Goal: Task Accomplishment & Management: Manage account settings

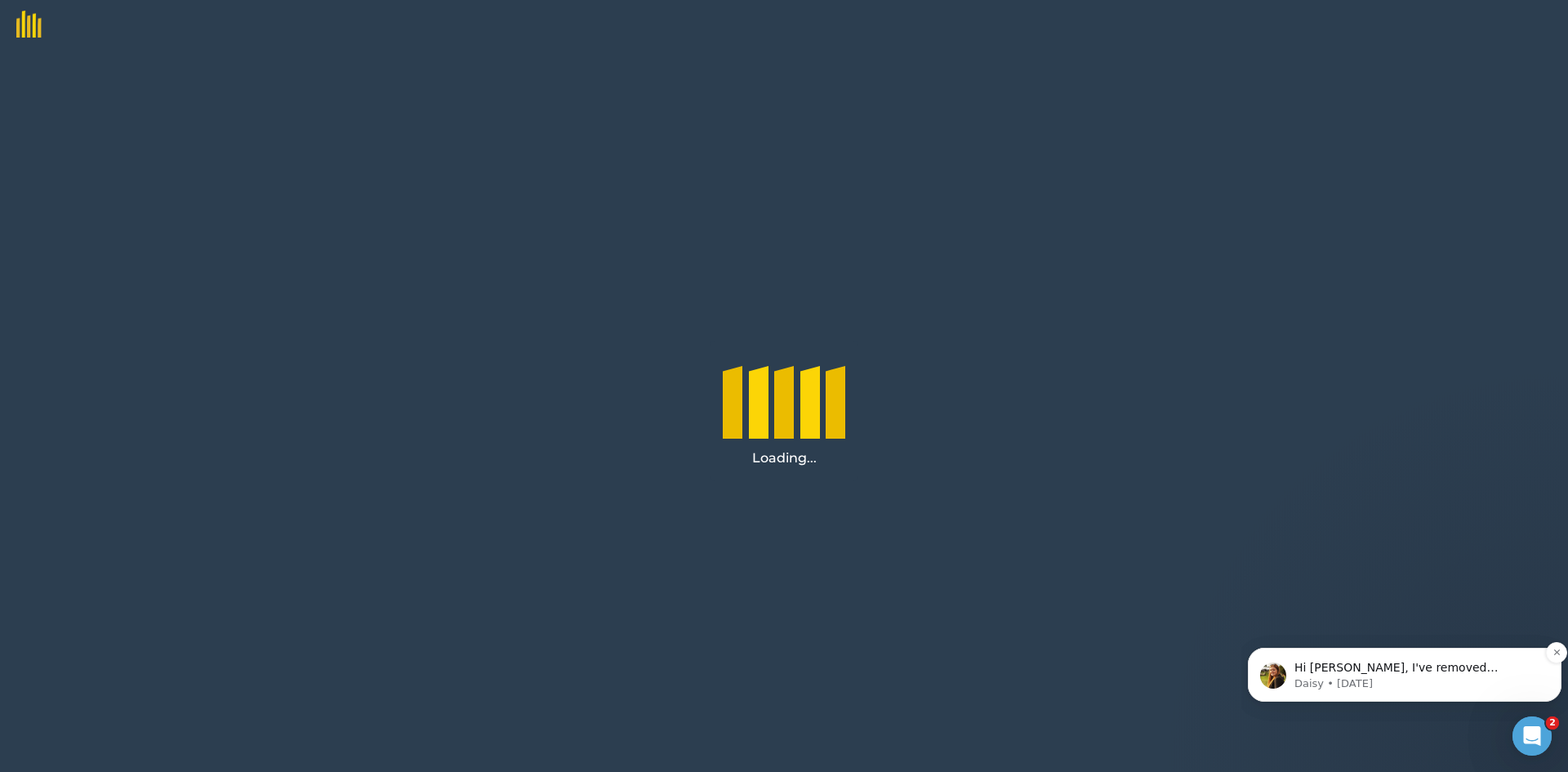
click at [1399, 670] on p "Hi [PERSON_NAME], I've removed [PERSON_NAME] as an admin from my side so he is …" at bounding box center [1418, 668] width 247 height 16
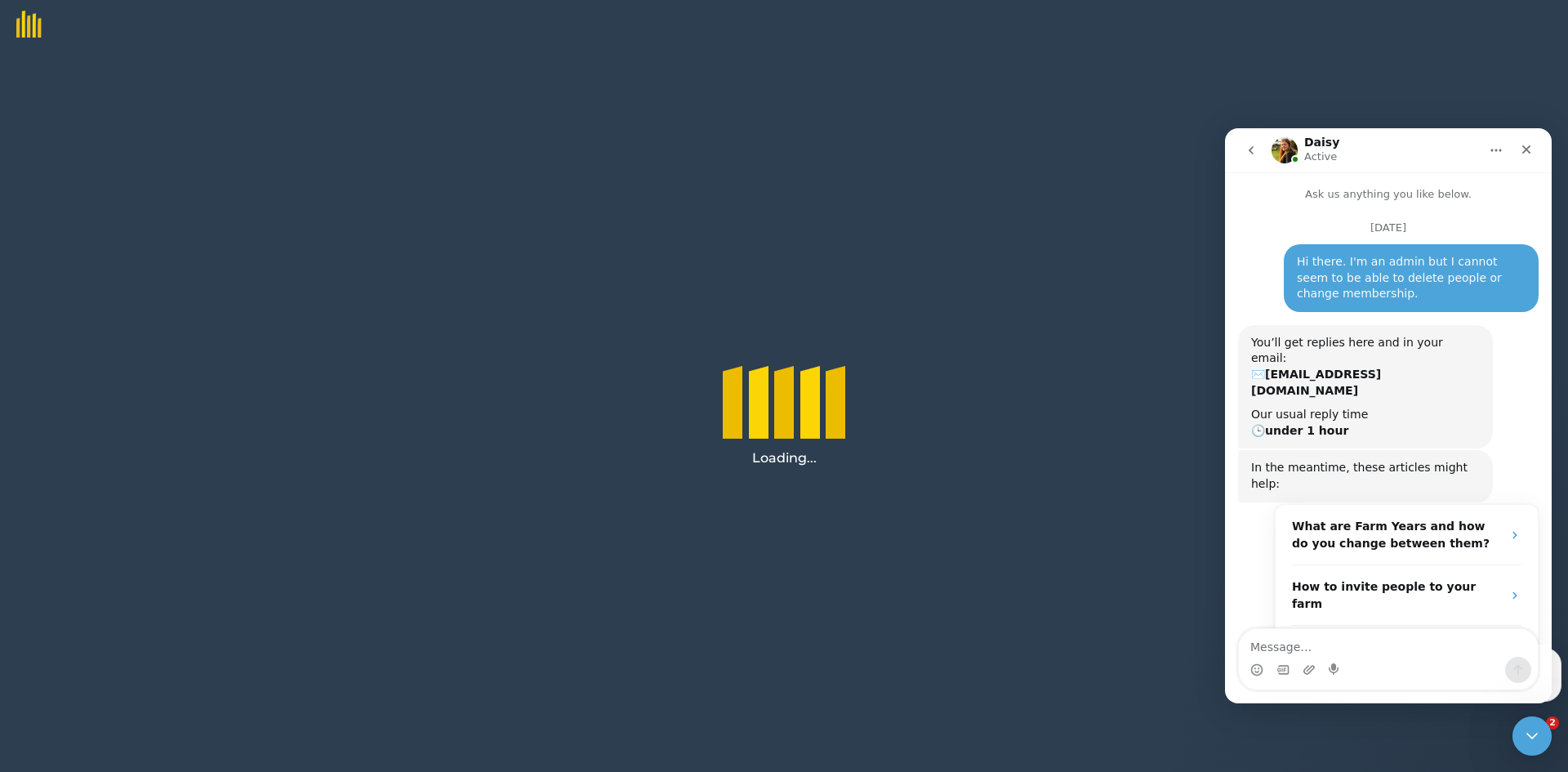
scroll to position [71, 0]
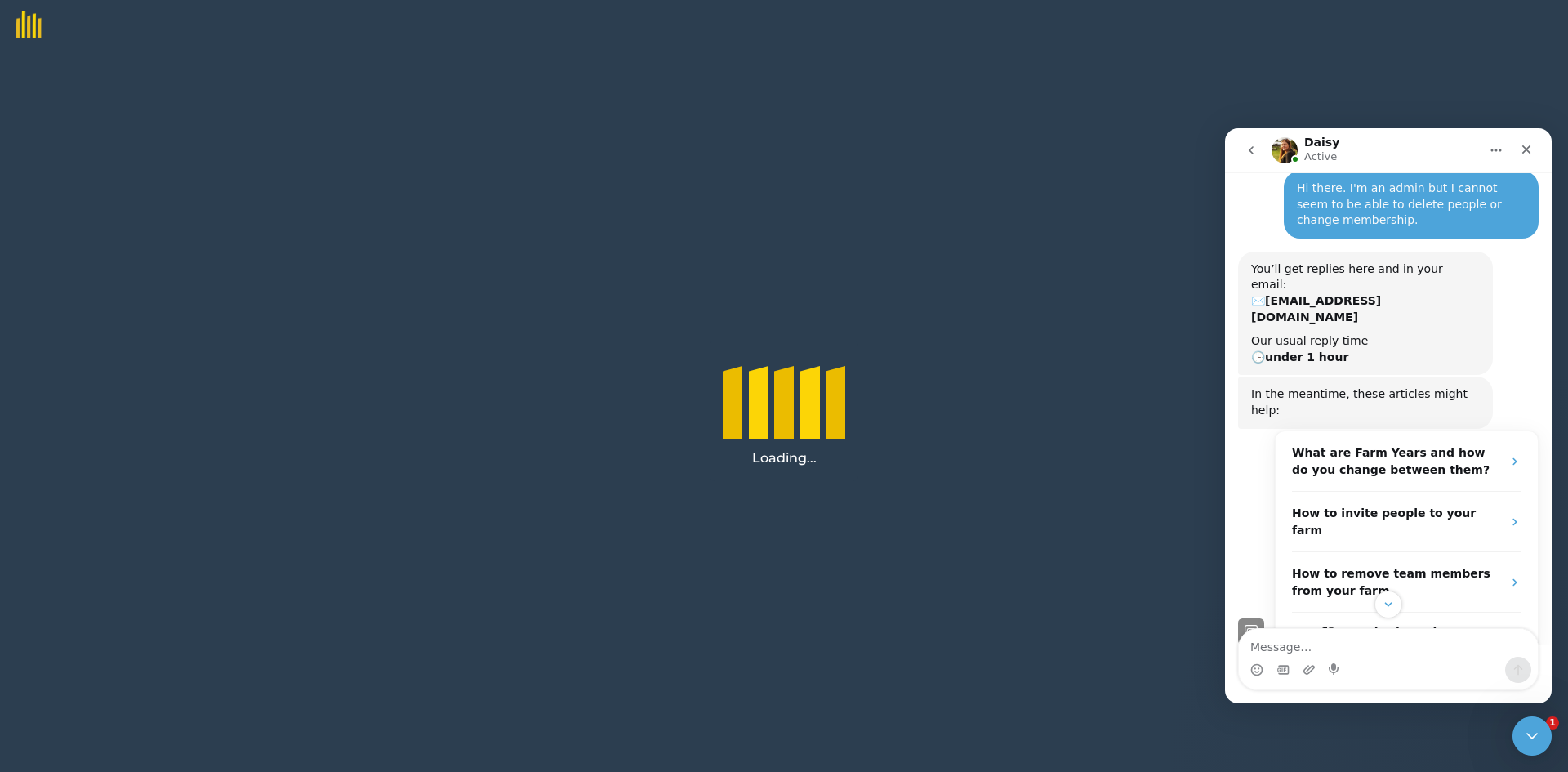
click at [1417, 644] on textarea "Message…" at bounding box center [1388, 643] width 299 height 28
type textarea "Thank you."
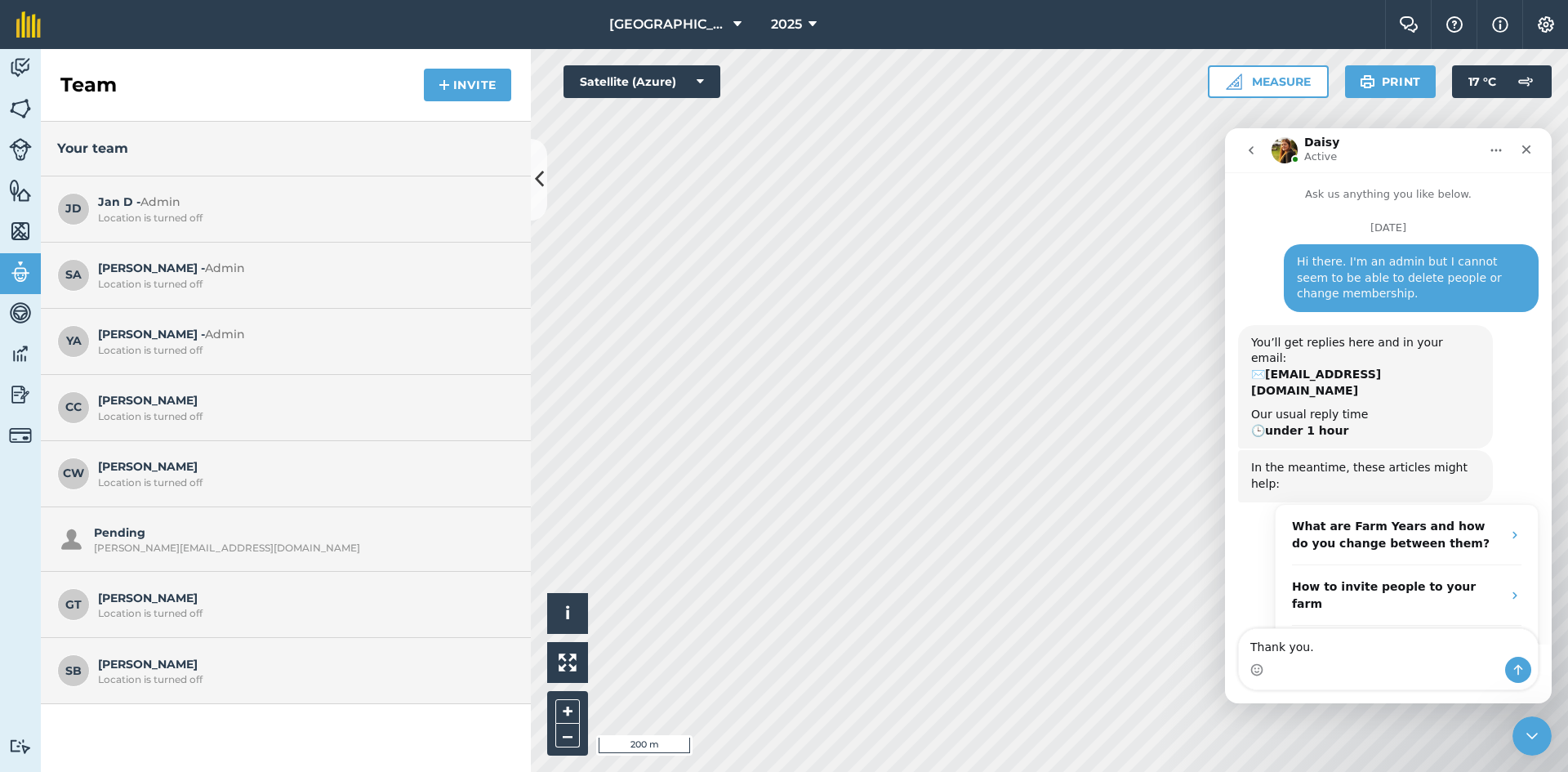
scroll to position [883, 0]
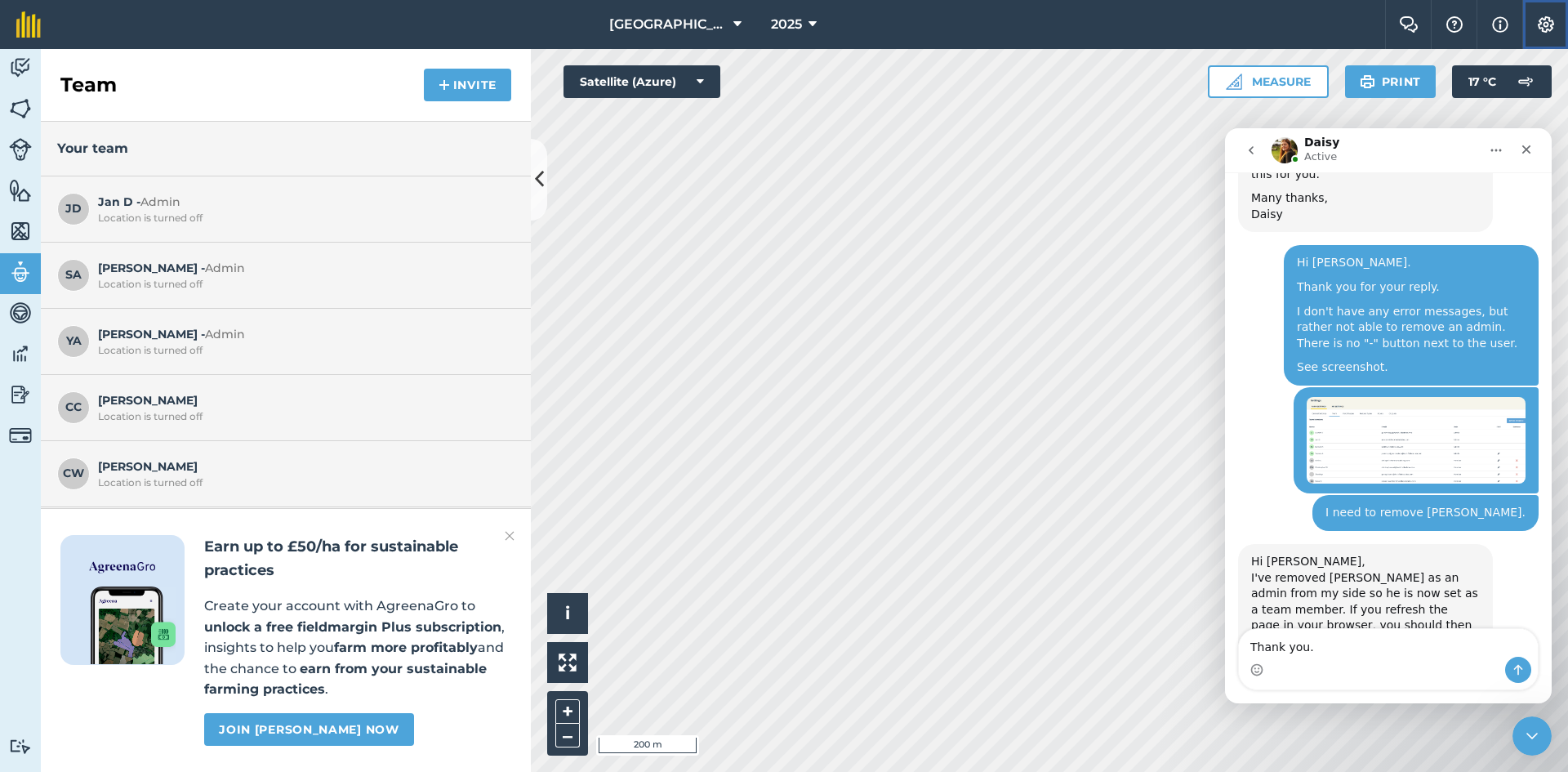
click at [1534, 20] on button "Settings" at bounding box center [1545, 24] width 46 height 49
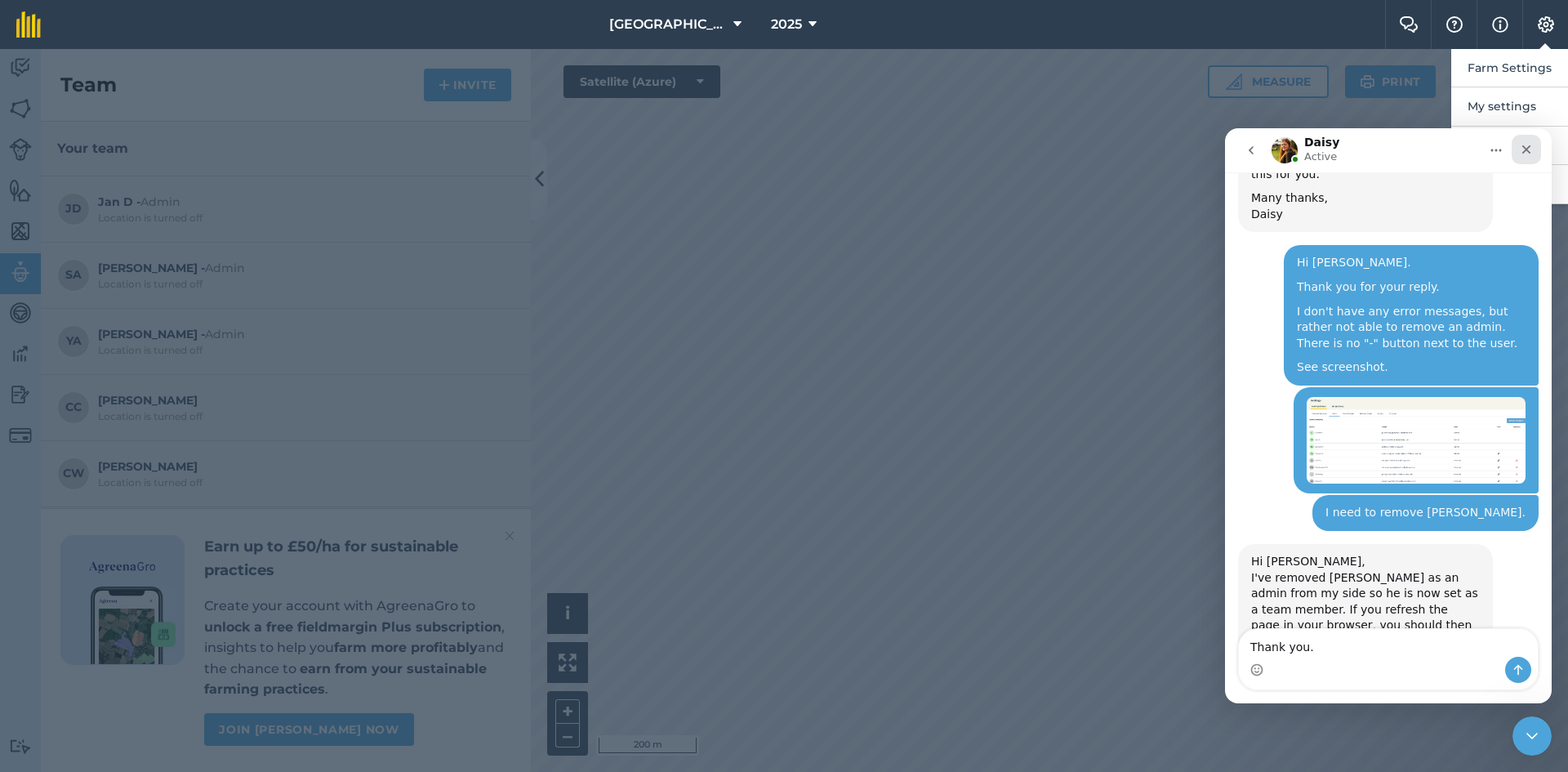
click at [1518, 146] on div "Close" at bounding box center [1526, 149] width 29 height 29
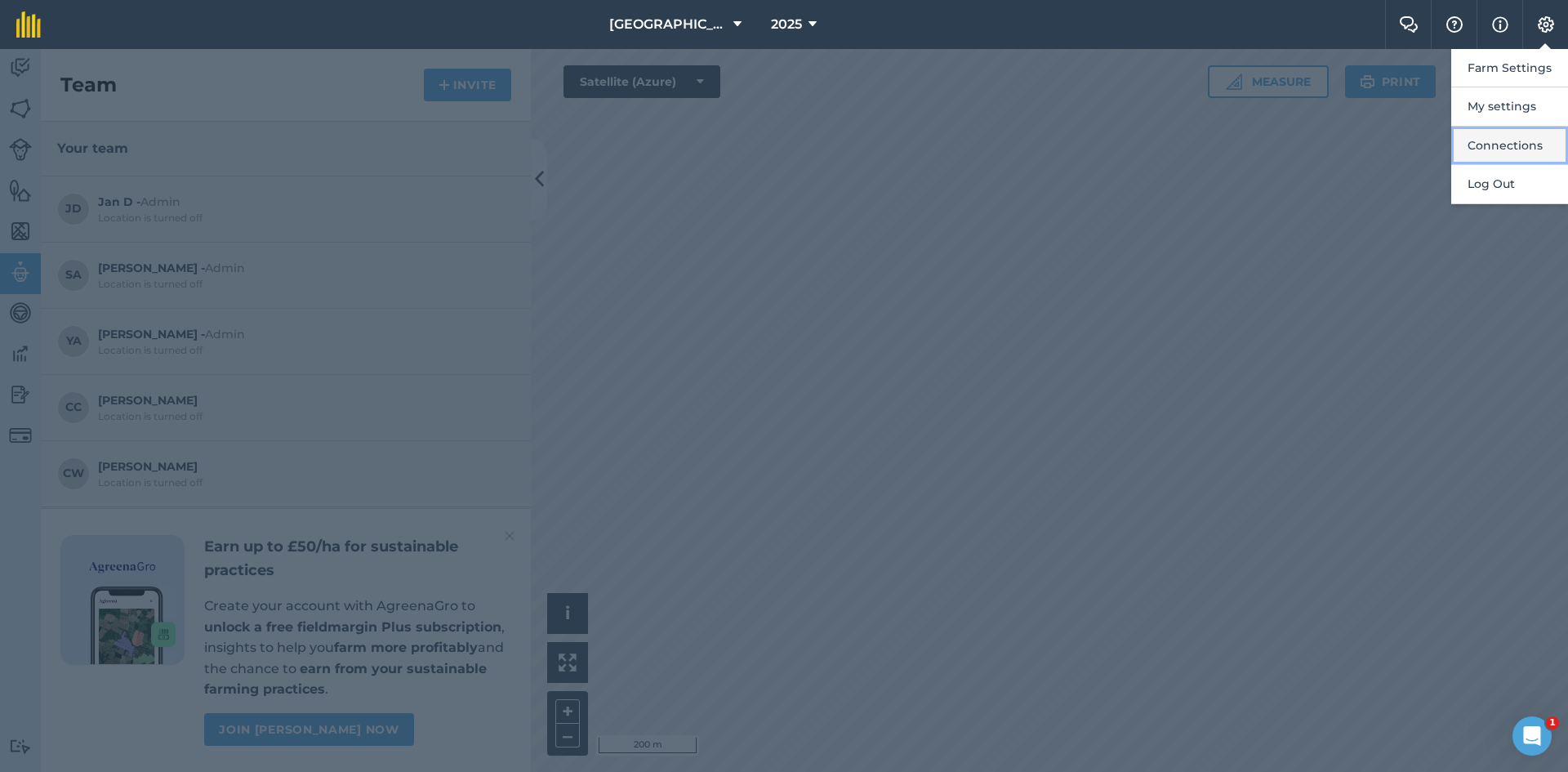
click at [1518, 146] on button "Connections" at bounding box center [1509, 146] width 117 height 39
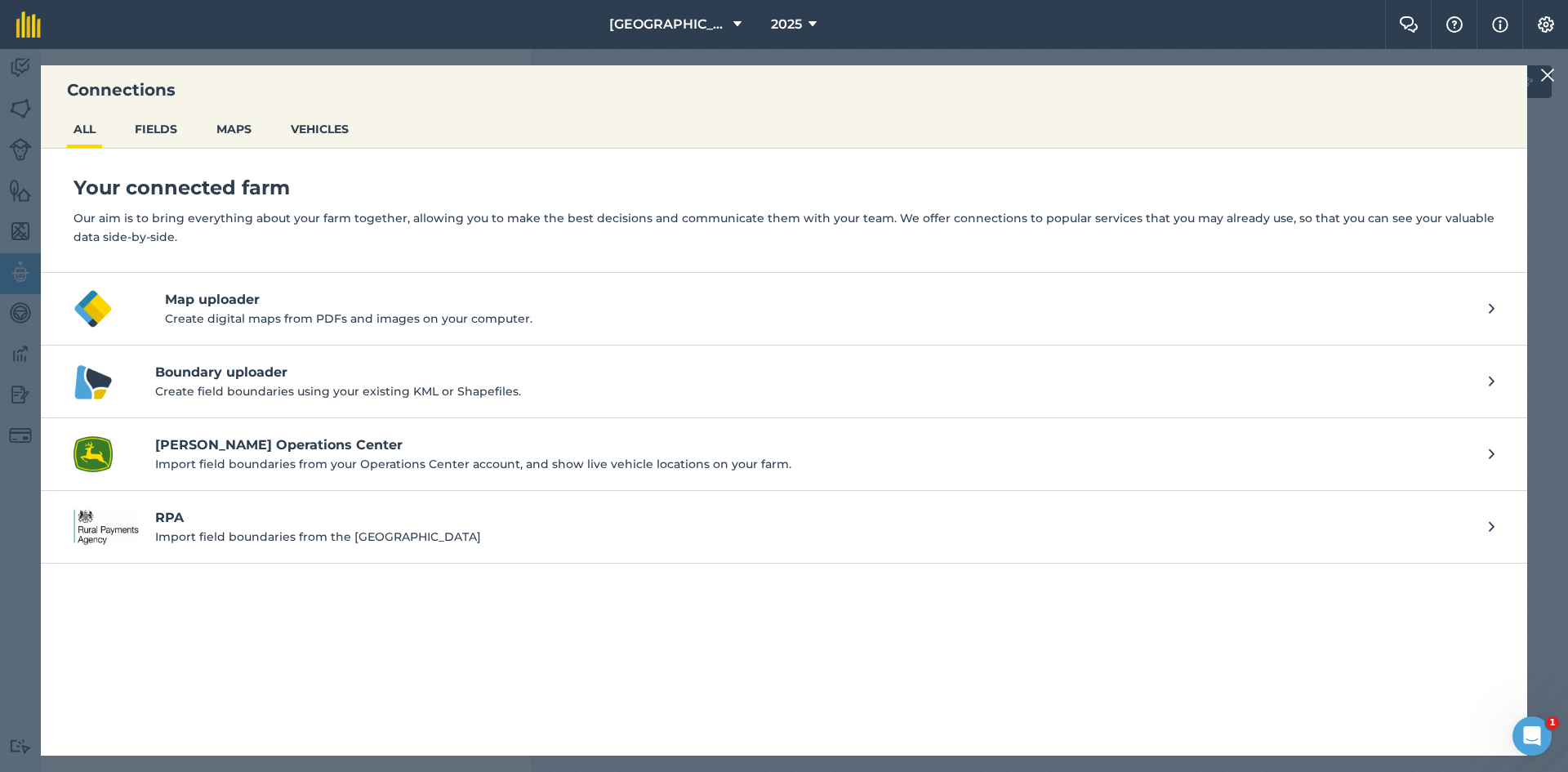
click at [1544, 73] on img at bounding box center [1548, 75] width 15 height 19
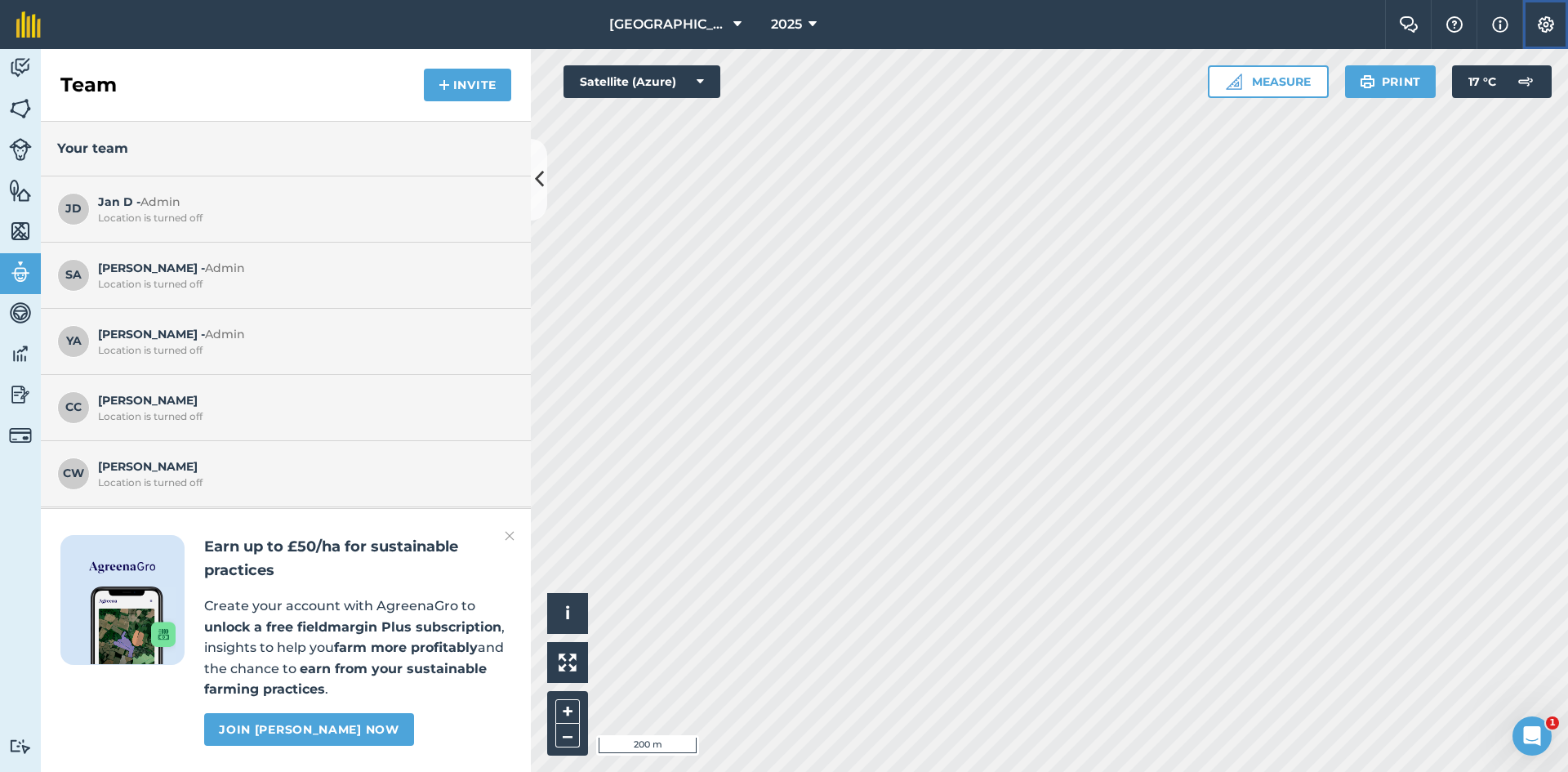
click at [1553, 19] on img at bounding box center [1545, 23] width 19 height 16
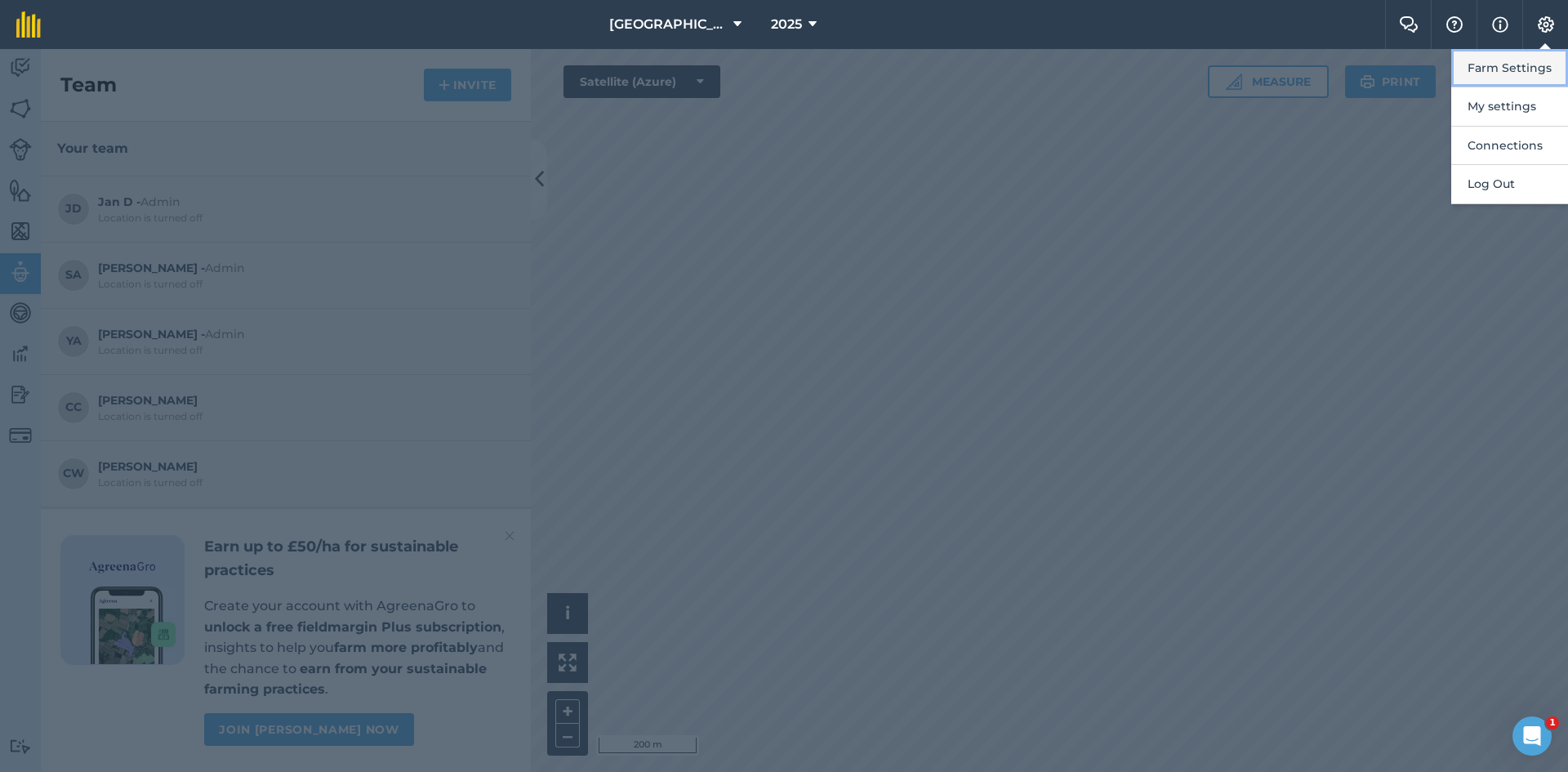
click at [1528, 70] on button "Farm Settings" at bounding box center [1509, 68] width 117 height 39
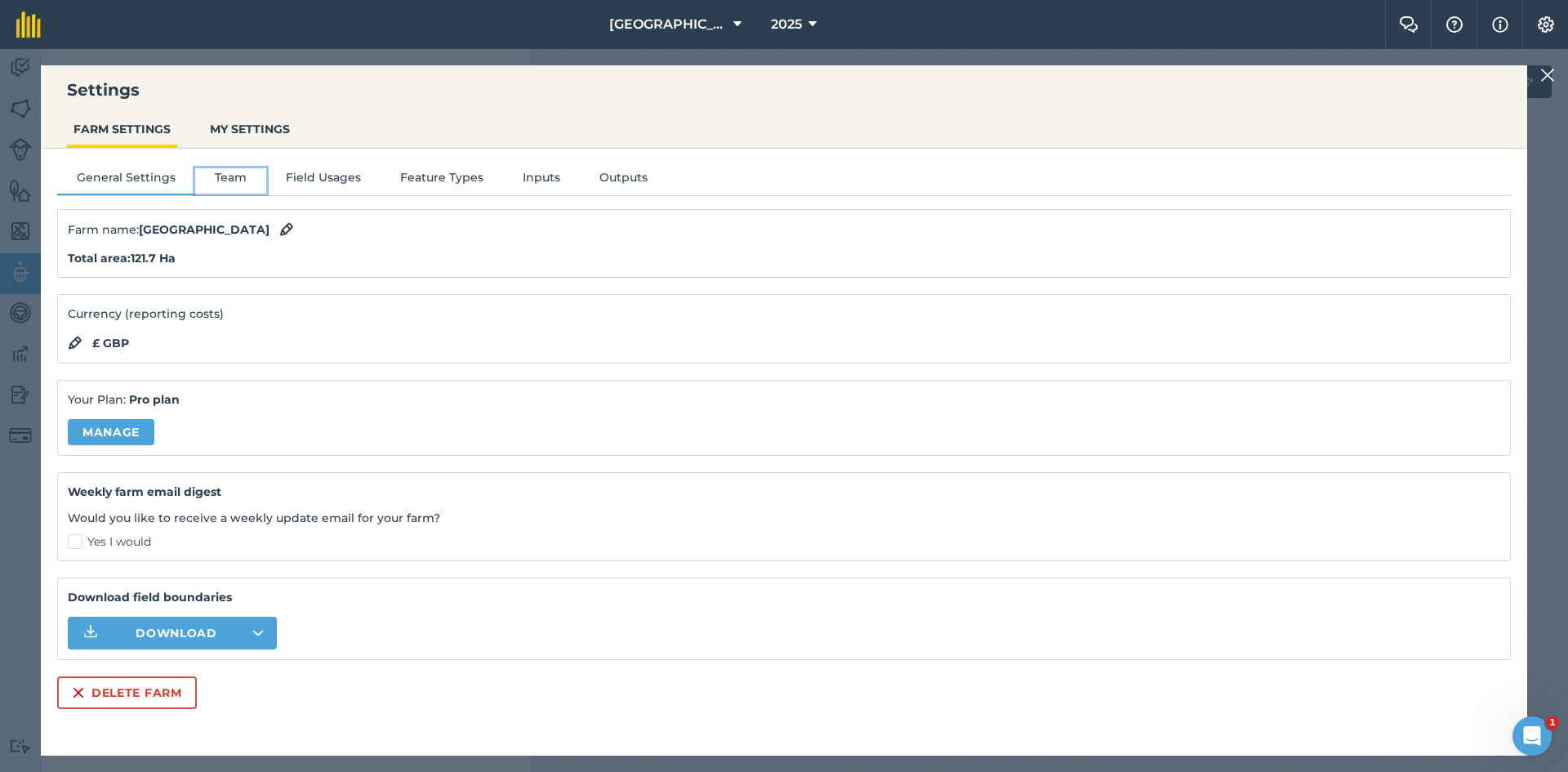
click at [229, 175] on button "Team" at bounding box center [231, 180] width 71 height 24
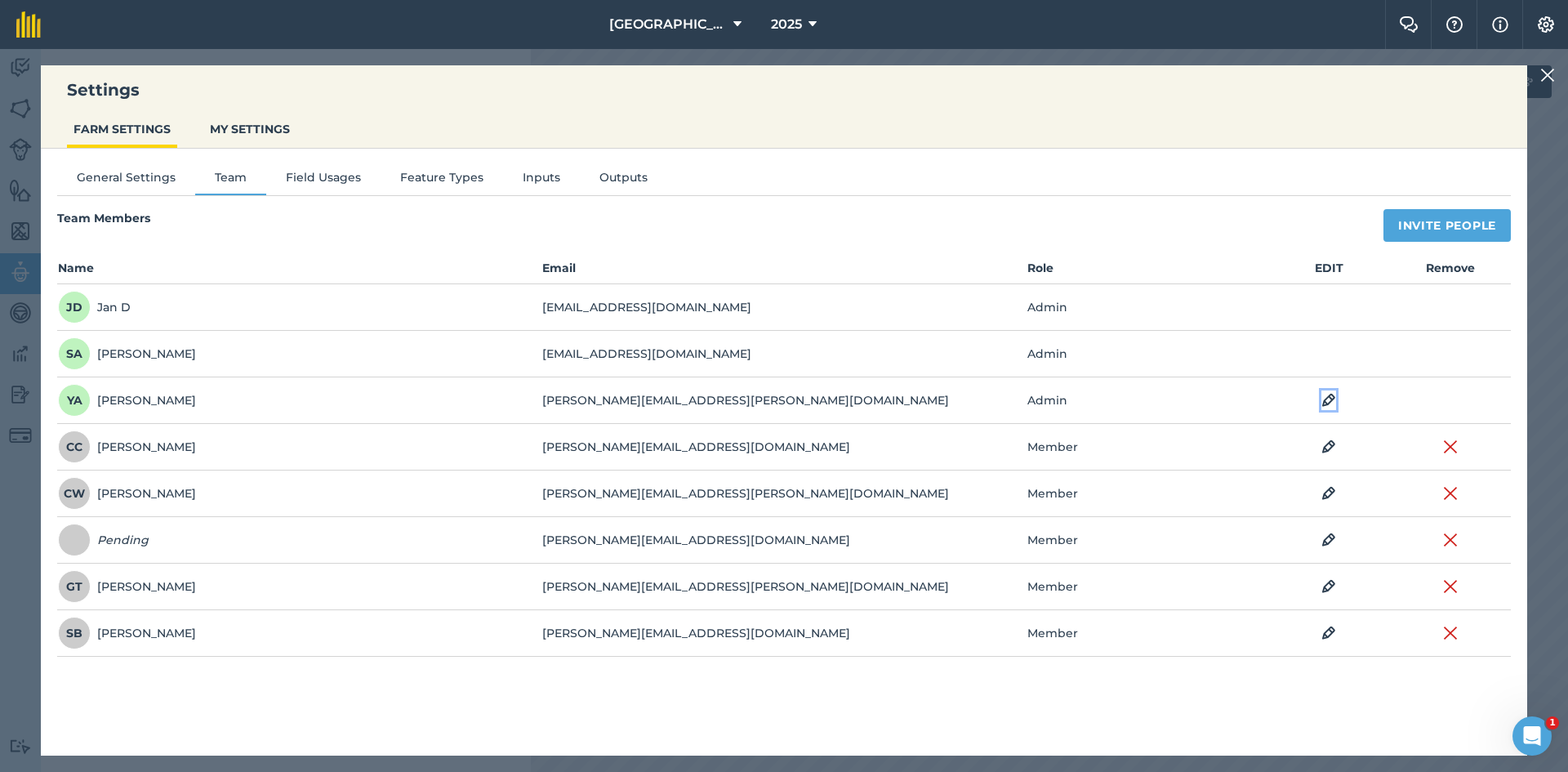
click at [1331, 403] on img at bounding box center [1329, 399] width 15 height 19
click at [1066, 398] on button "Admin" at bounding box center [1063, 401] width 71 height 34
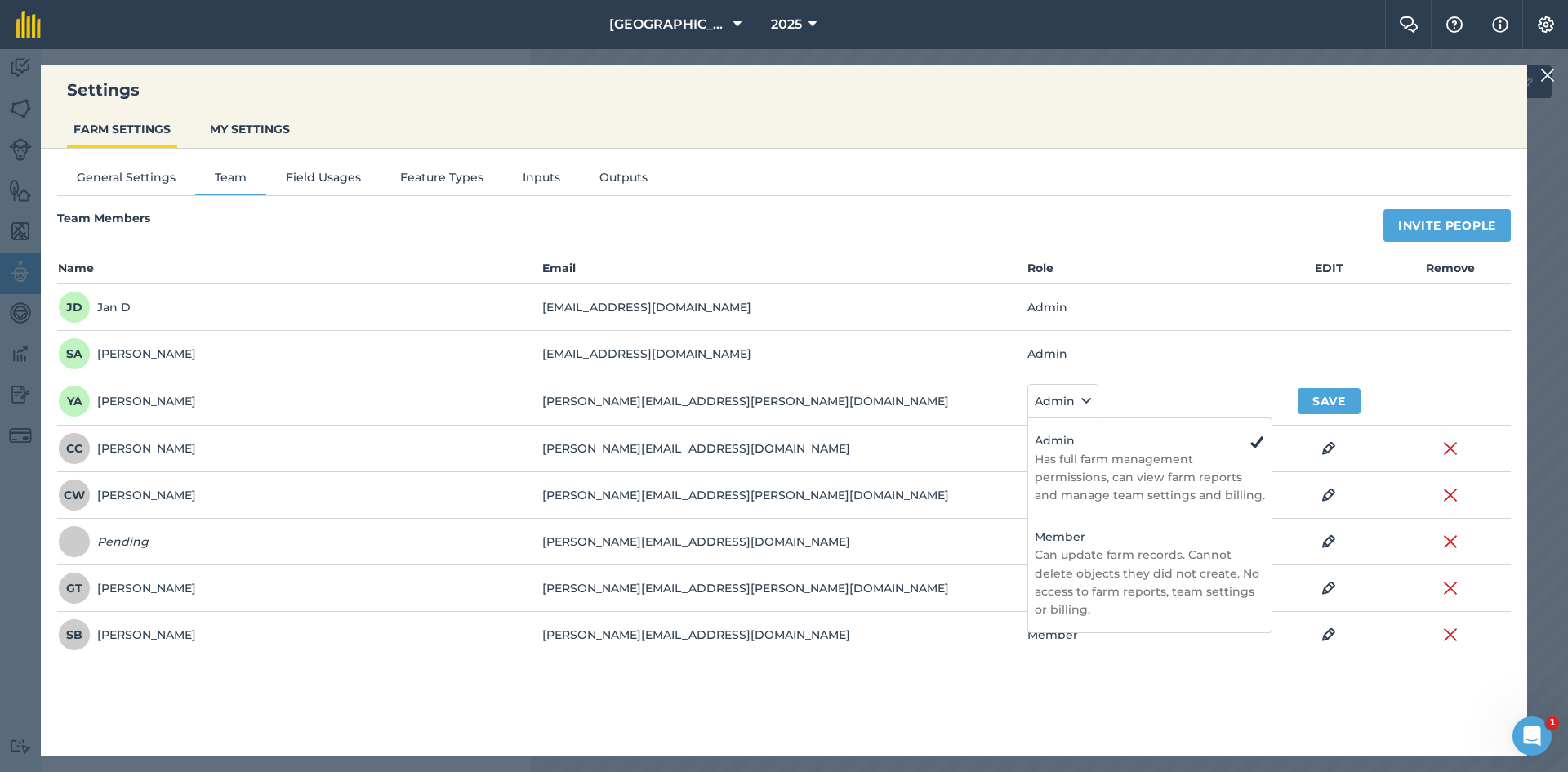
click at [1074, 197] on div "General Settings Team Field Usages Feature Types Inputs Outputs Team Members In…" at bounding box center [784, 444] width 1487 height 591
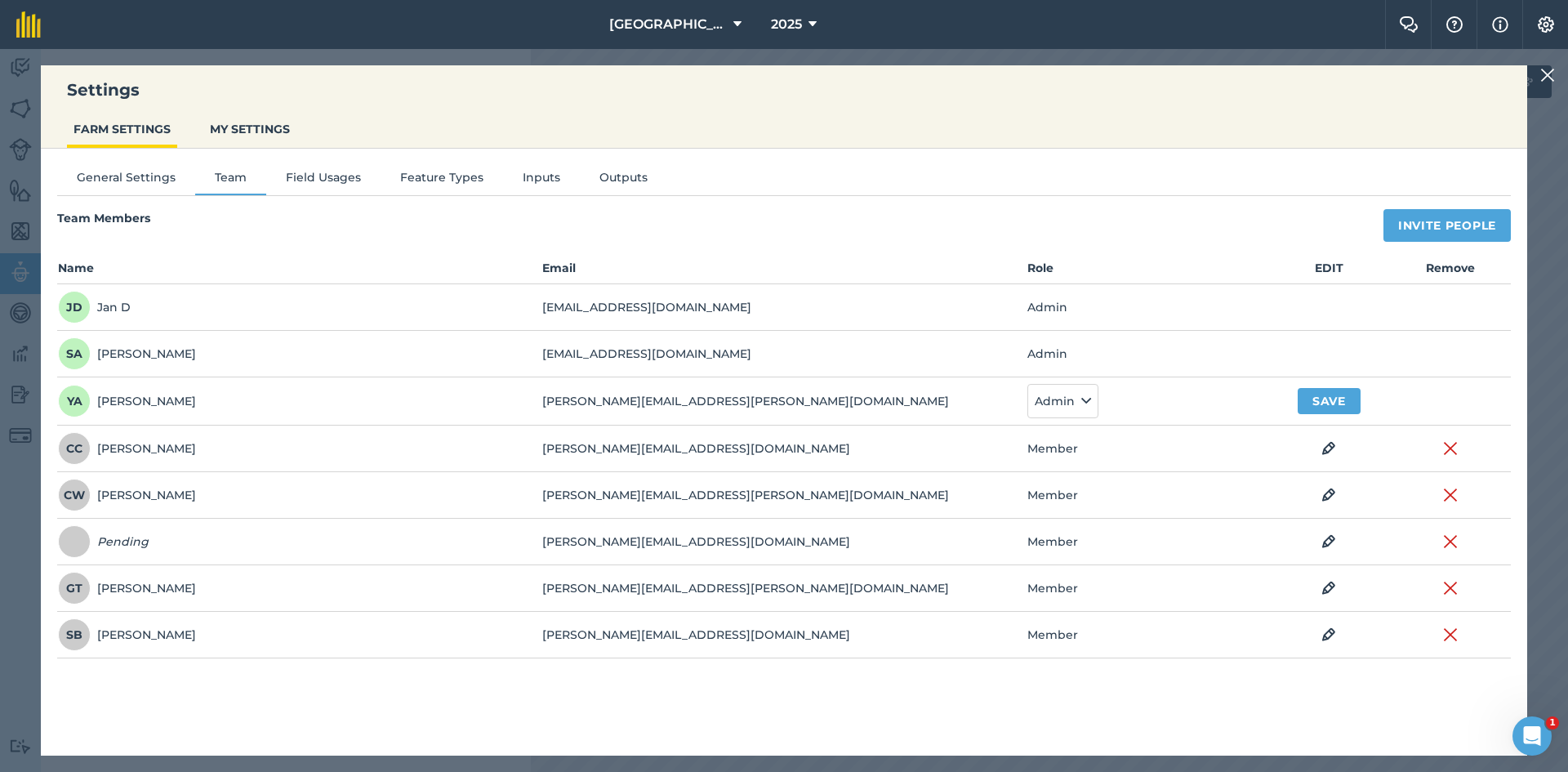
click at [1554, 76] on img at bounding box center [1548, 75] width 15 height 19
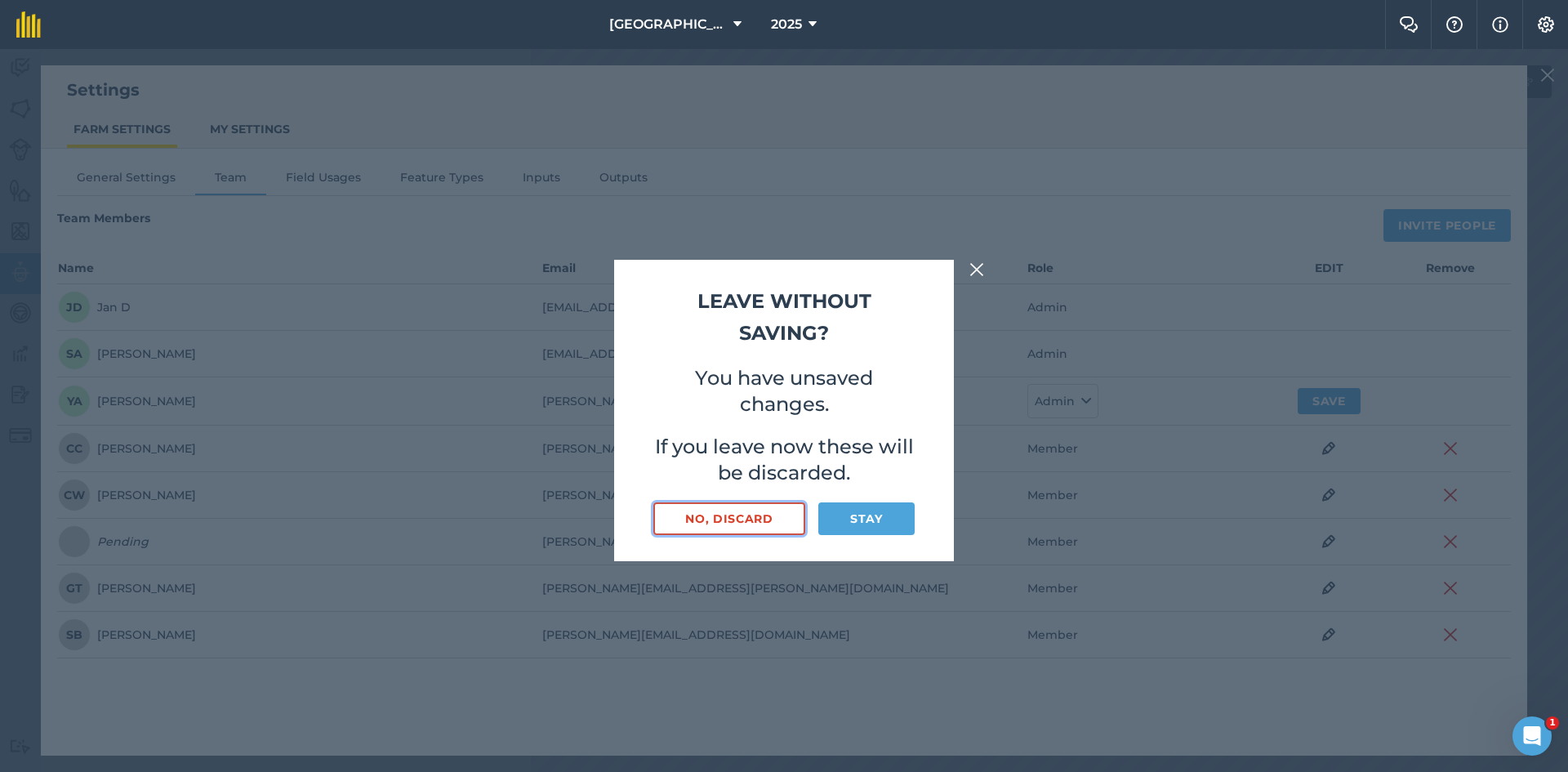
click at [757, 514] on button "No, discard" at bounding box center [729, 519] width 152 height 33
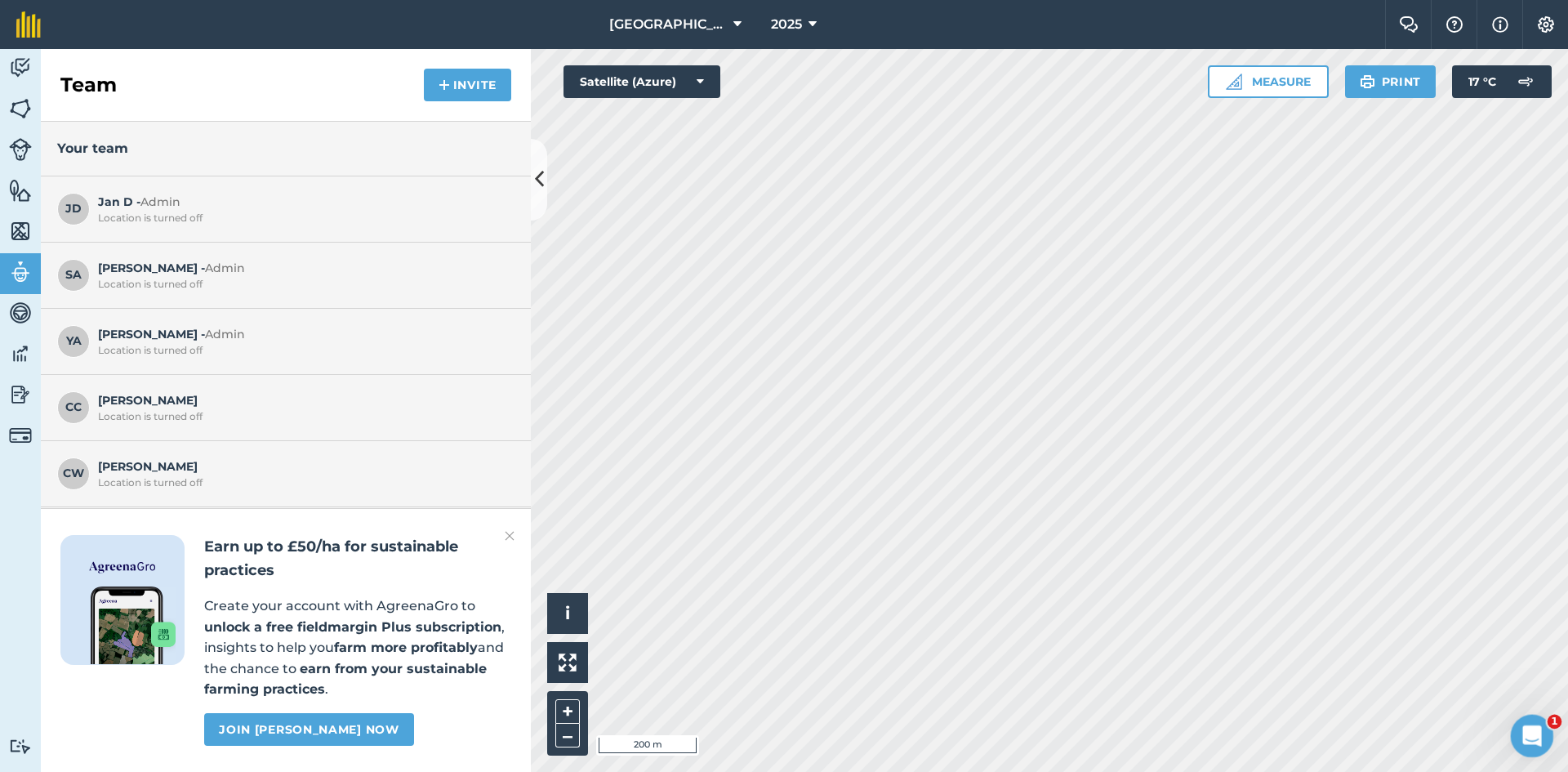
click at [1534, 733] on icon "Open Intercom Messenger" at bounding box center [1530, 734] width 27 height 27
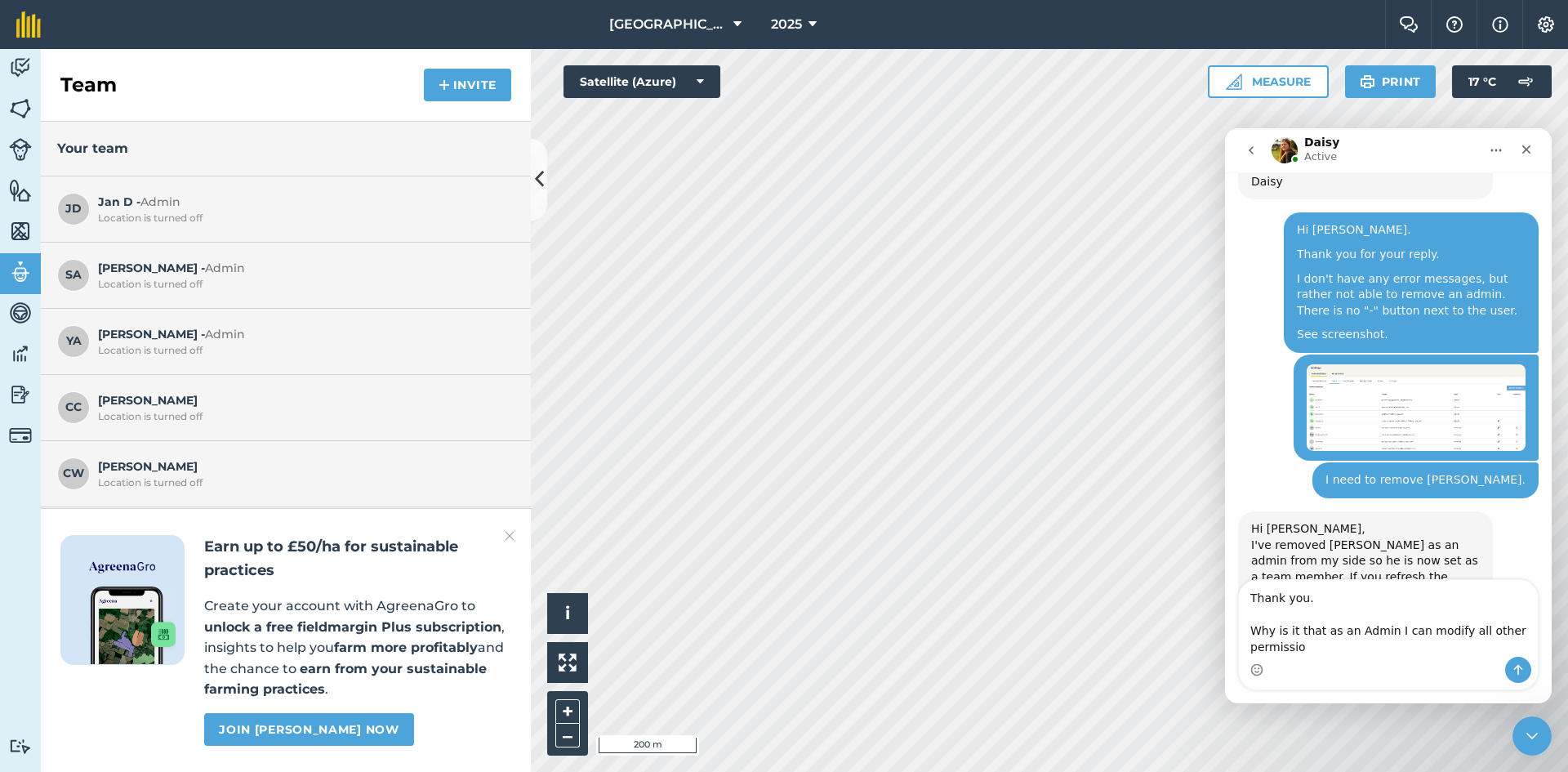
scroll to position [932, 0]
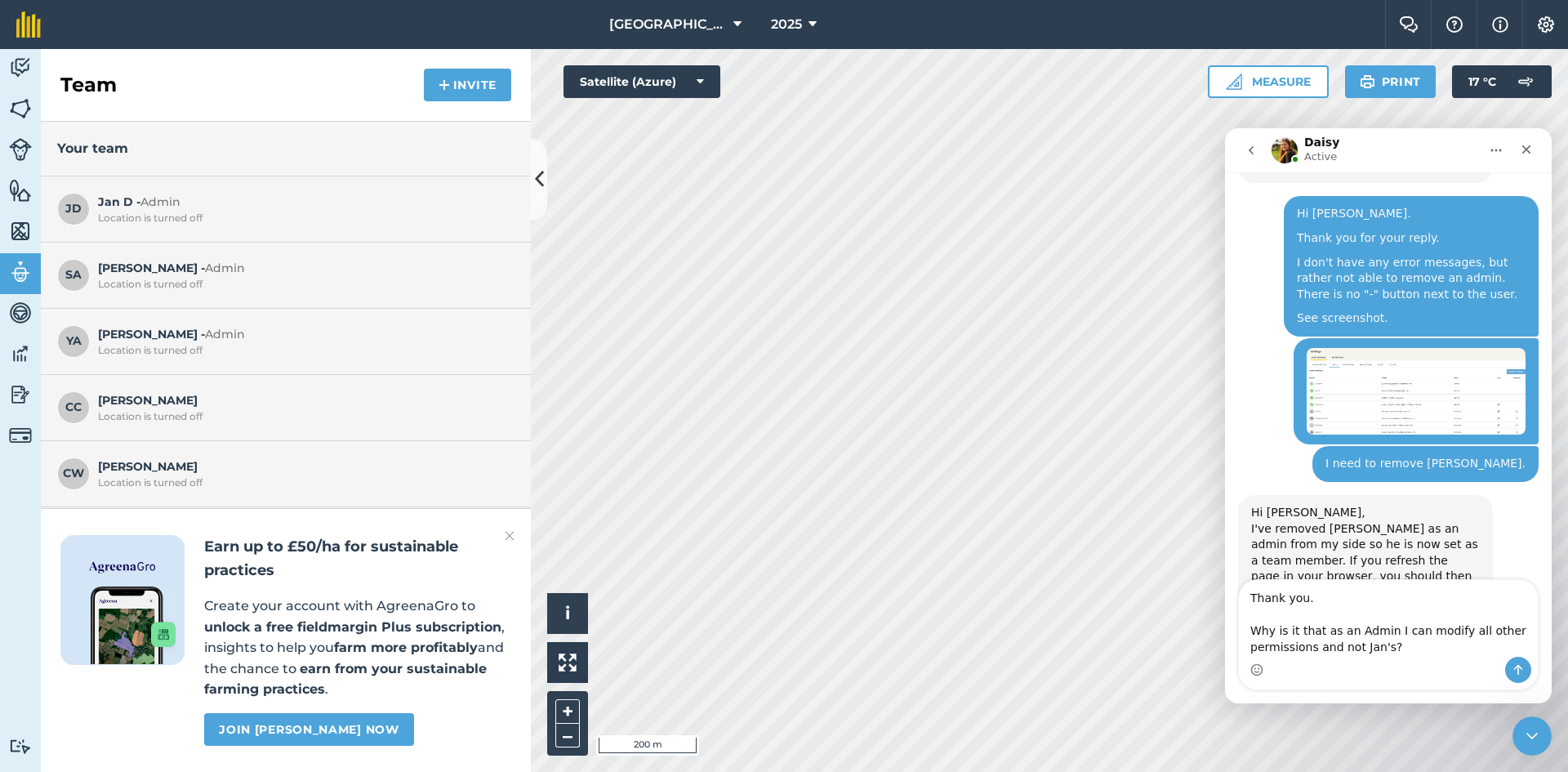
type textarea "Thank you. Why is it that as an Admin I can modify all other permissions and no…"
